Goal: Task Accomplishment & Management: Use online tool/utility

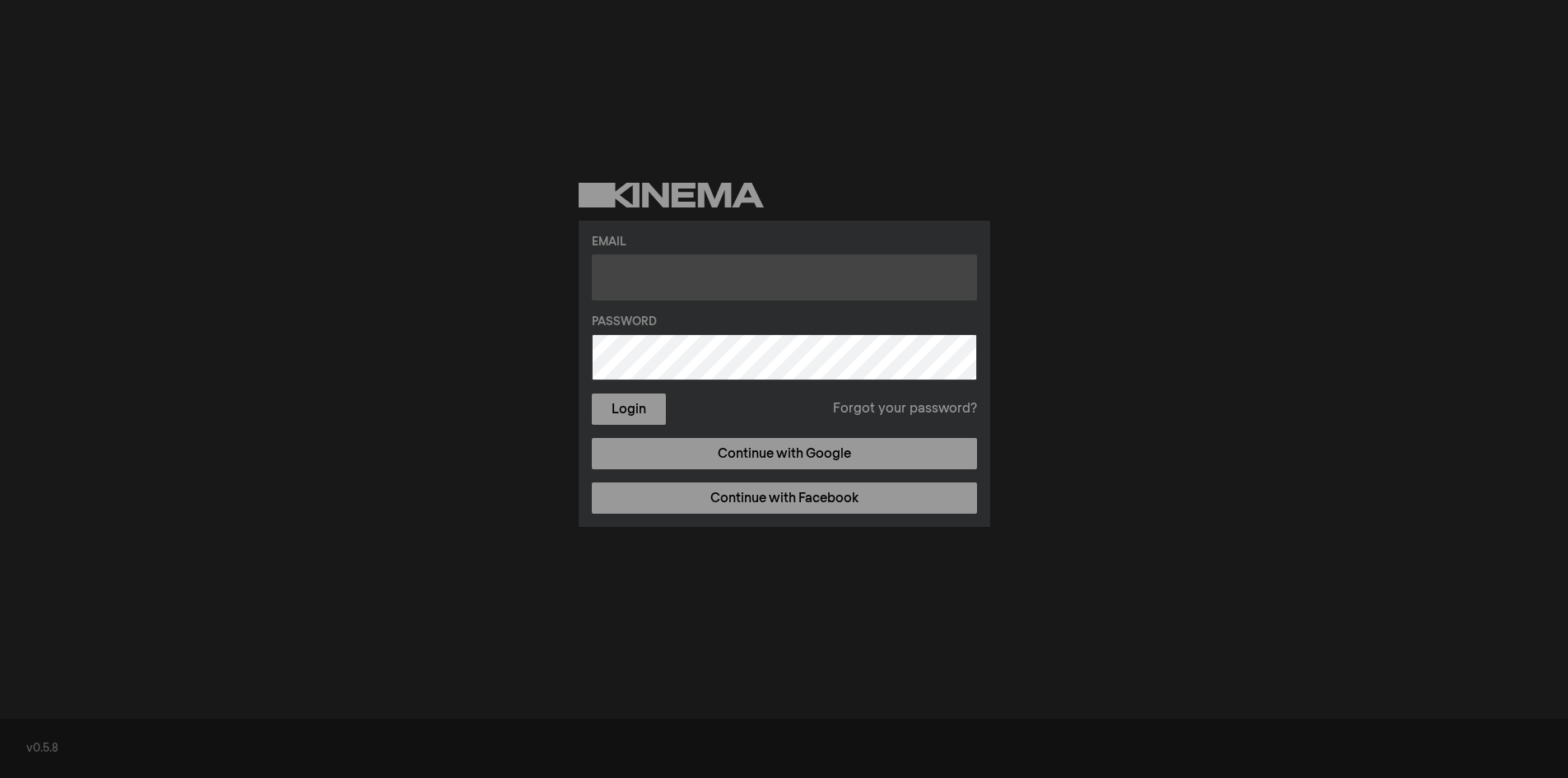
click at [635, 257] on input "text" at bounding box center [784, 277] width 386 height 46
type input "[EMAIL_ADDRESS][PERSON_NAME][DOMAIN_NAME]"
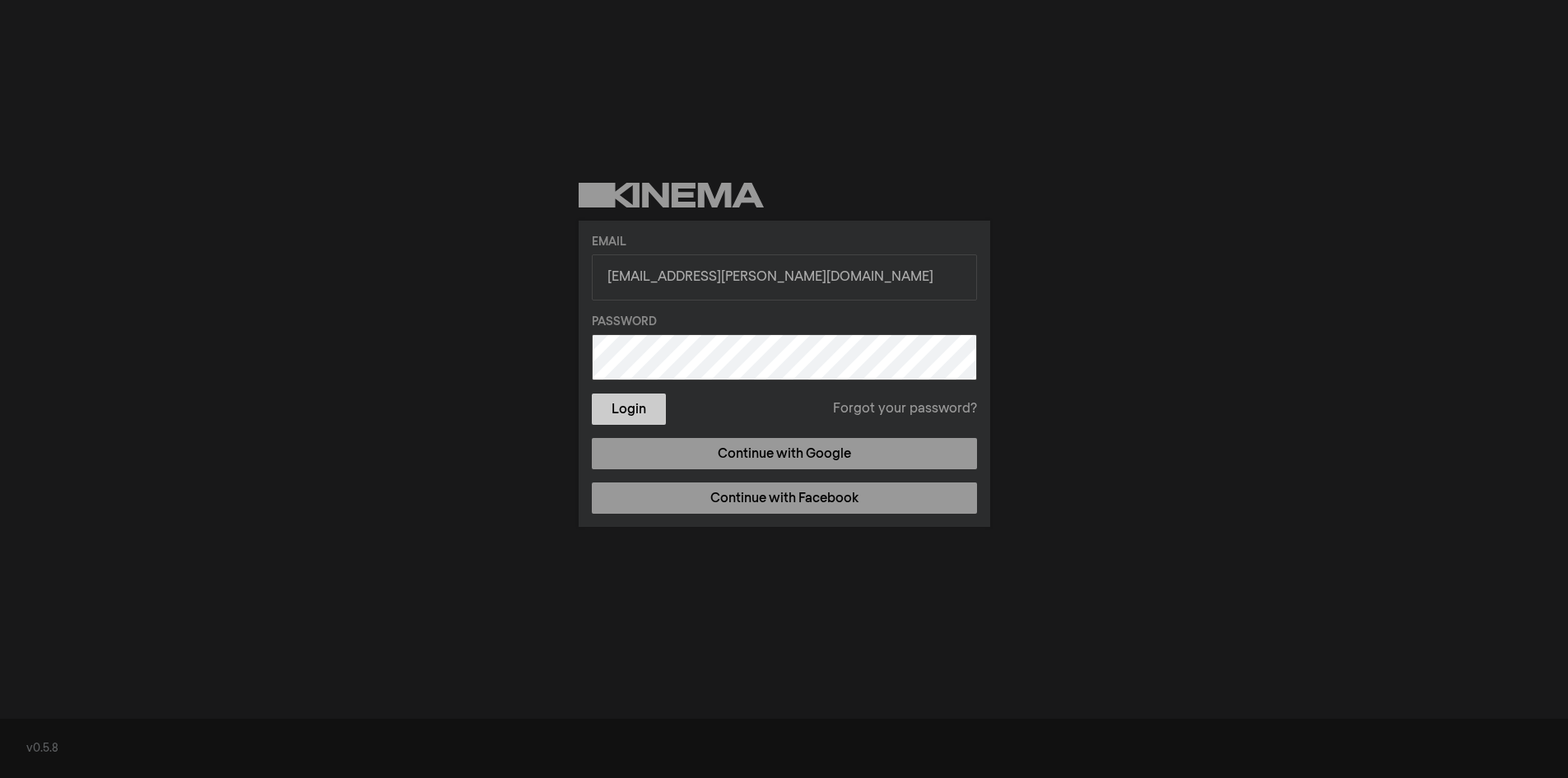
click at [625, 418] on button "Login" at bounding box center [628, 409] width 74 height 31
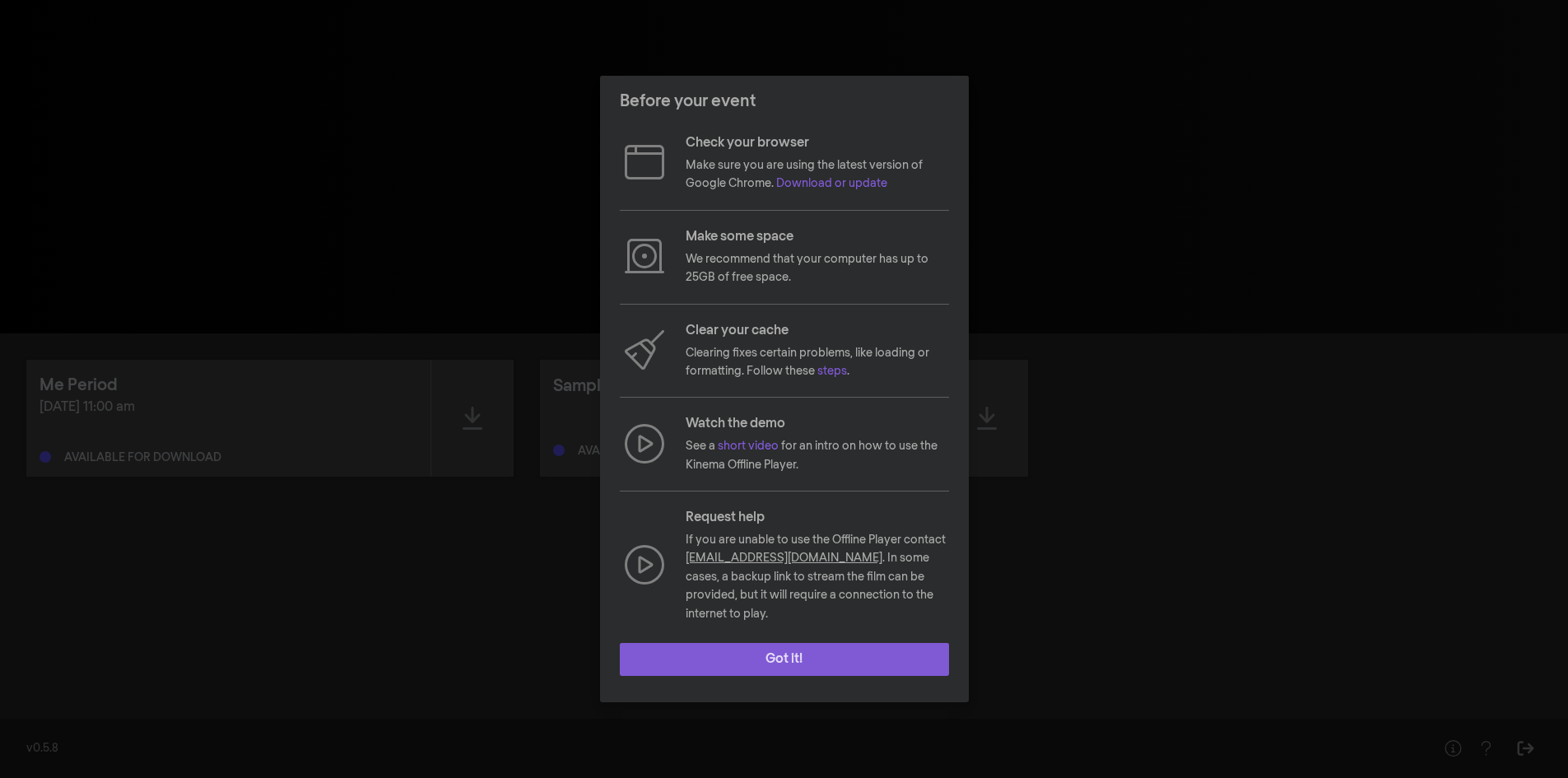
click at [793, 645] on button "Got it!" at bounding box center [784, 659] width 329 height 33
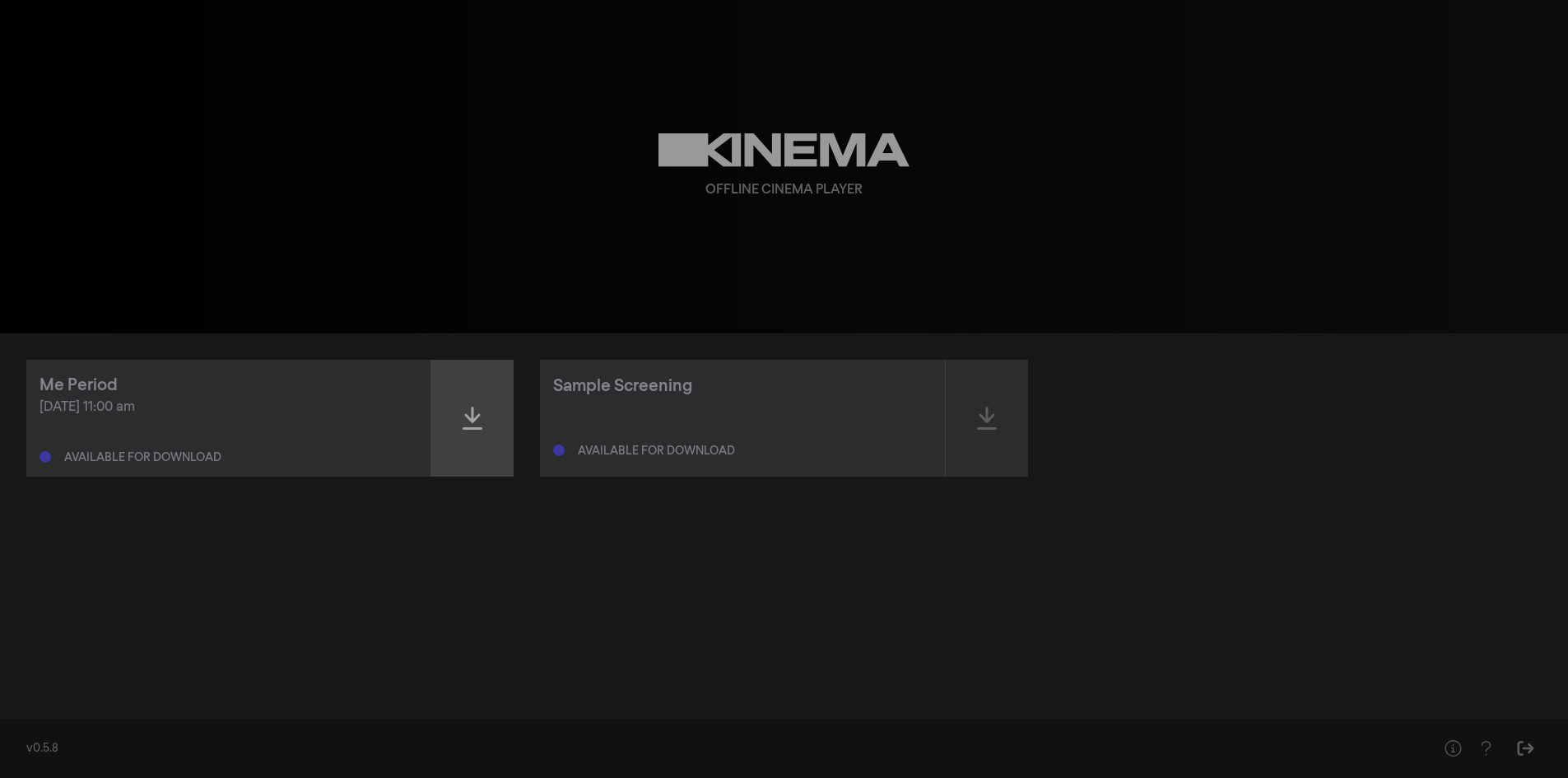
click at [474, 417] on icon at bounding box center [472, 418] width 20 height 27
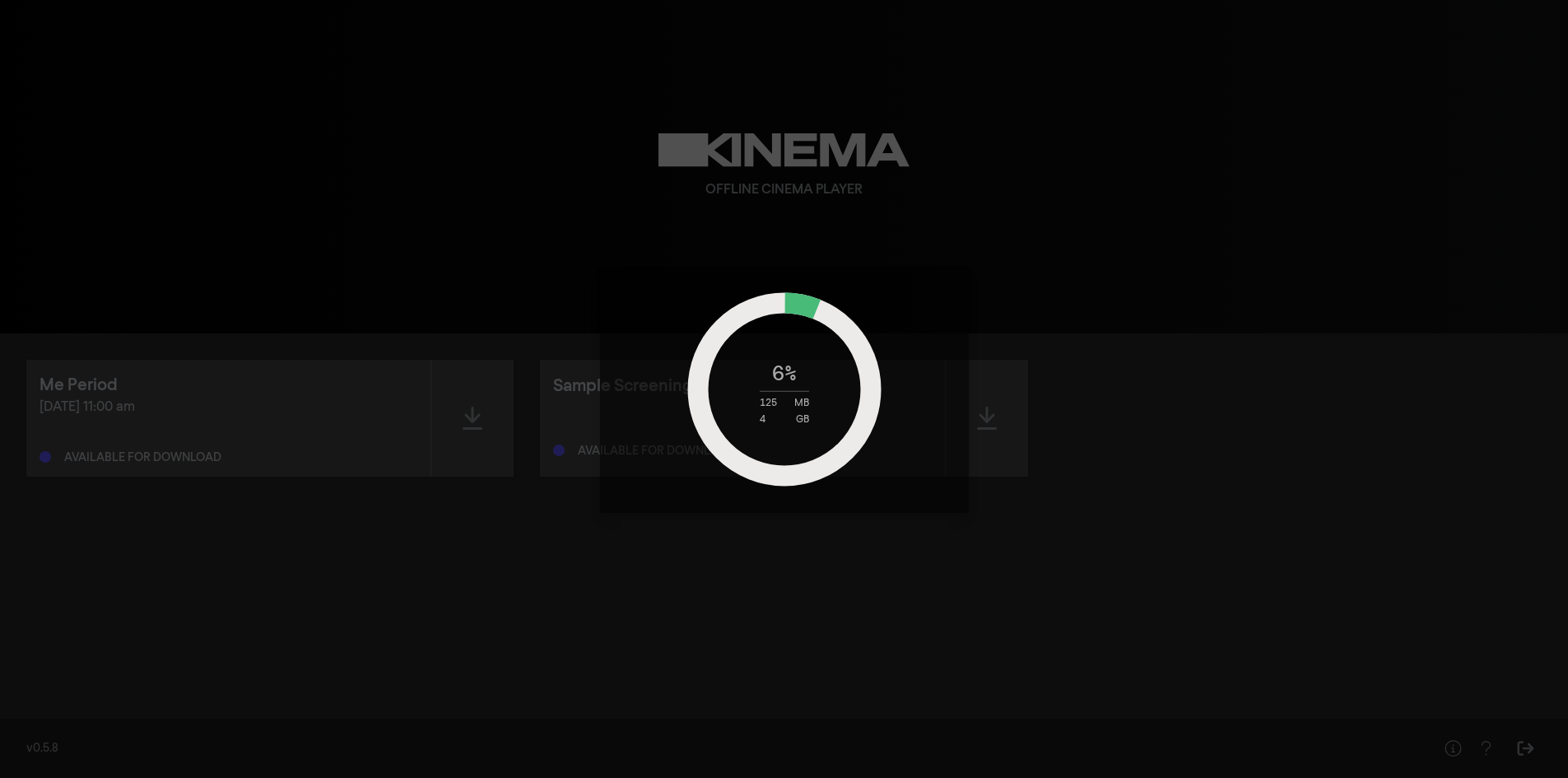
click at [844, 357] on div "6 % 125 MB 4 GB" at bounding box center [784, 389] width 206 height 71
click at [184, 345] on div "8 % 156 MB 4 GB" at bounding box center [784, 389] width 1568 height 778
click at [761, 312] on circle at bounding box center [784, 389] width 173 height 173
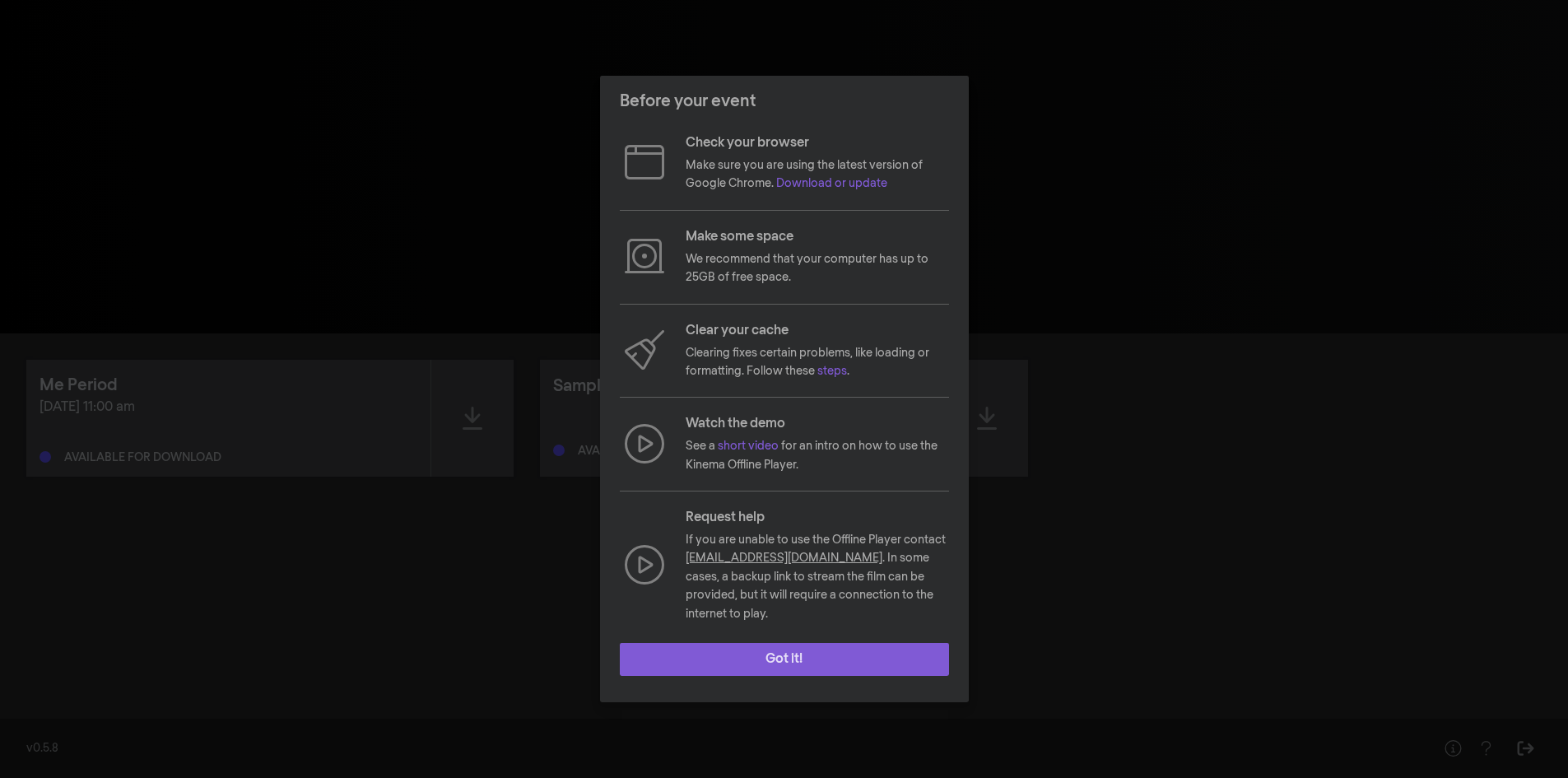
click at [798, 650] on button "Got it!" at bounding box center [784, 659] width 329 height 33
